Goal: Information Seeking & Learning: Learn about a topic

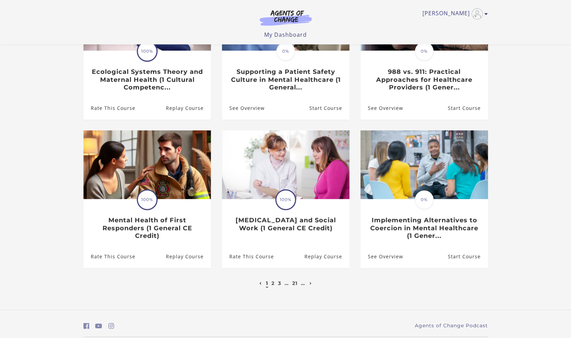
scroll to position [125, 0]
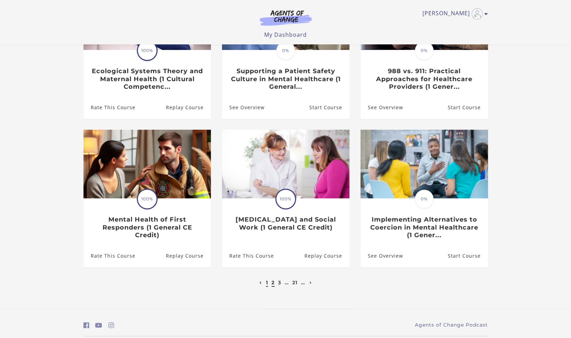
click at [273, 284] on link "2" at bounding box center [273, 282] width 3 height 6
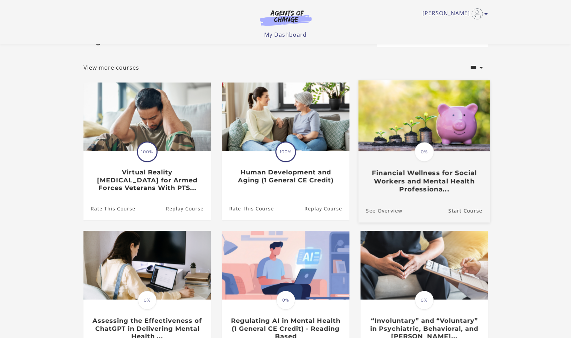
scroll to position [35, 0]
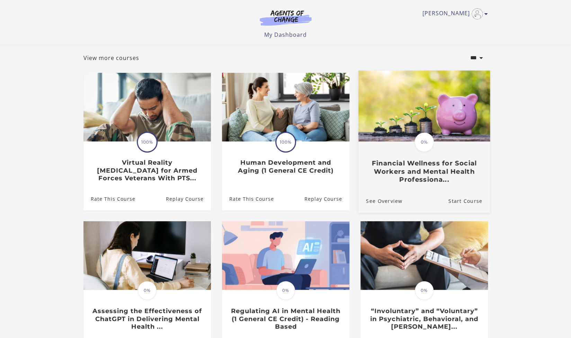
click at [440, 175] on h3 "Financial Wellness for Social Workers and Mental Health Professiona..." at bounding box center [424, 171] width 116 height 24
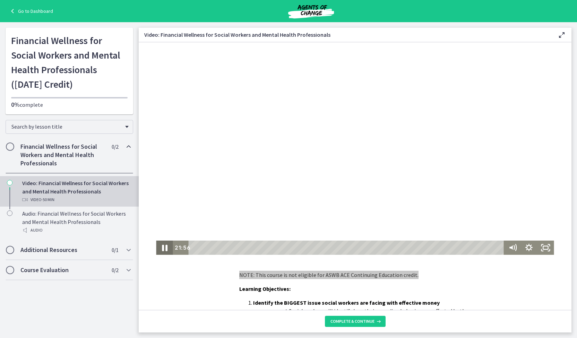
click at [157, 245] on icon "Pause" at bounding box center [165, 247] width 20 height 17
